Goal: Communication & Community: Share content

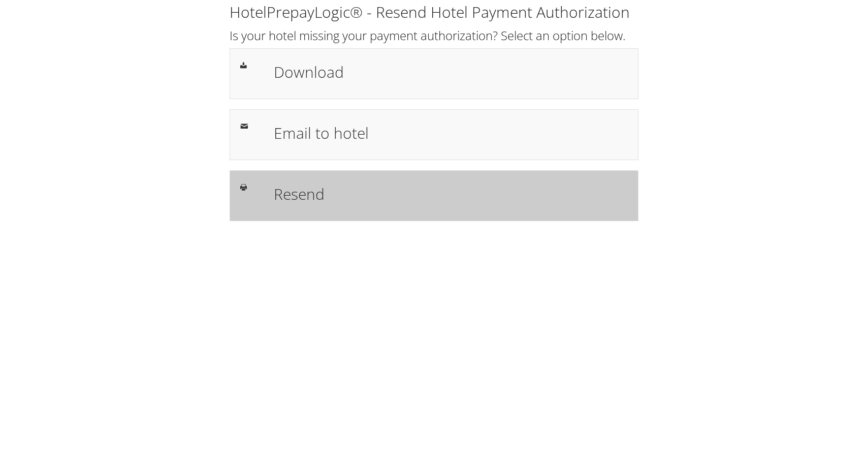
click at [314, 191] on h1 "Resend" at bounding box center [451, 193] width 354 height 23
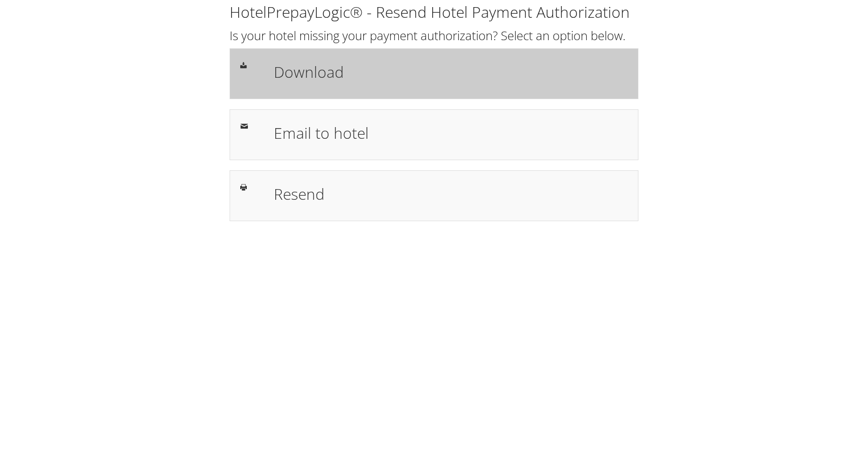
click at [326, 72] on h1 "Download" at bounding box center [451, 71] width 354 height 23
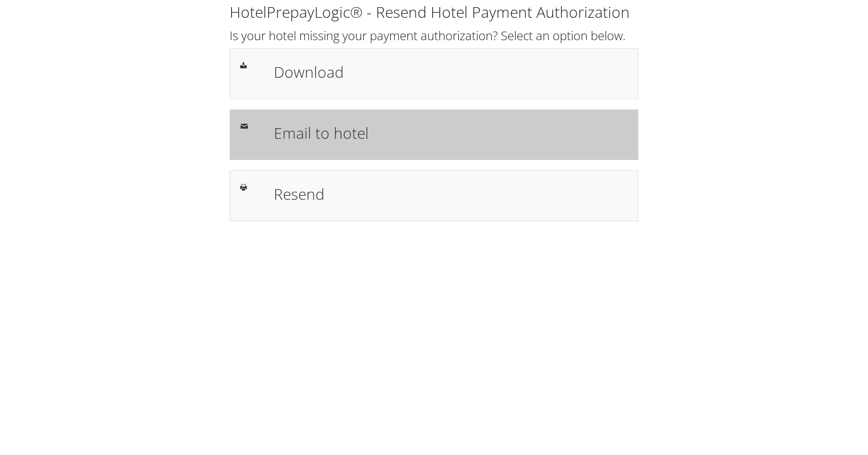
click at [351, 143] on h1 "Email to hotel" at bounding box center [451, 132] width 354 height 23
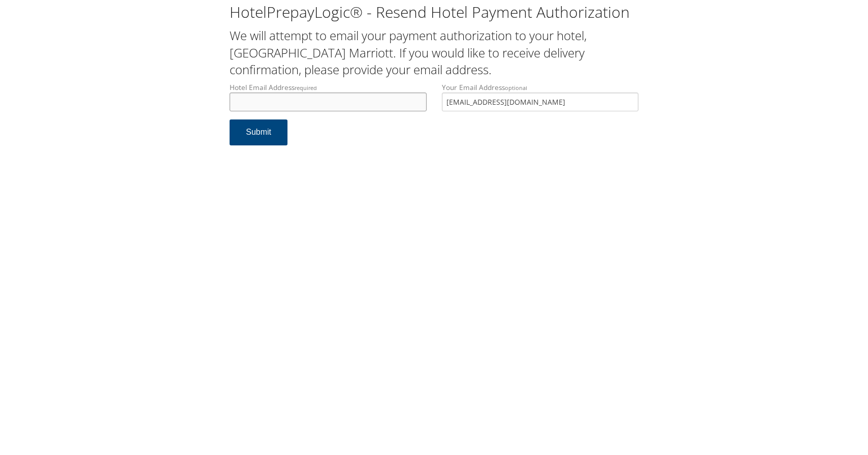
click at [340, 102] on input "Hotel Email Address required" at bounding box center [328, 101] width 197 height 19
click at [342, 101] on input "[EMAIL_ADDRESS][DOMAIN_NAME]" at bounding box center [328, 101] width 197 height 19
type input "[PERSON_NAME][EMAIL_ADDRESS][DOMAIN_NAME]"
click at [260, 132] on button "Submit" at bounding box center [259, 132] width 58 height 26
